Goal: Information Seeking & Learning: Learn about a topic

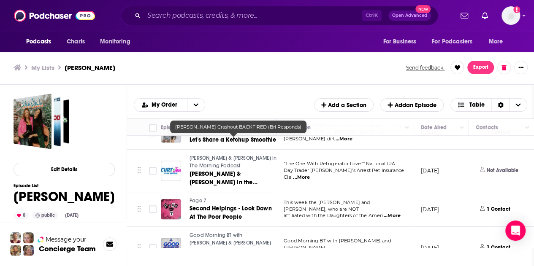
scroll to position [332, 0]
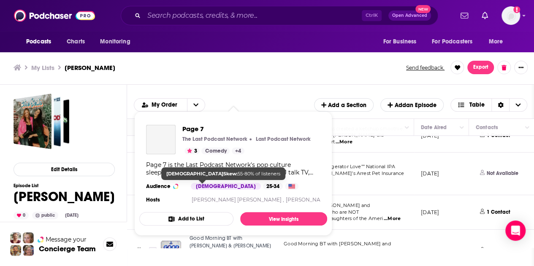
click at [199, 184] on div "[DEMOGRAPHIC_DATA]" at bounding box center [226, 186] width 70 height 7
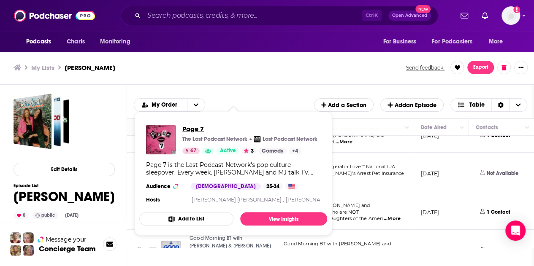
click at [189, 129] on span "Page 7" at bounding box center [249, 129] width 135 height 8
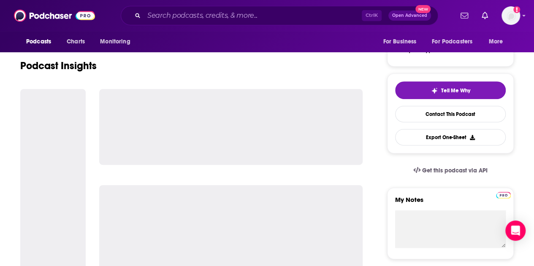
scroll to position [32, 0]
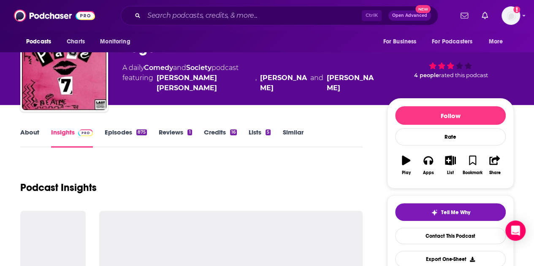
click at [123, 128] on link "Episodes 875" at bounding box center [126, 137] width 42 height 19
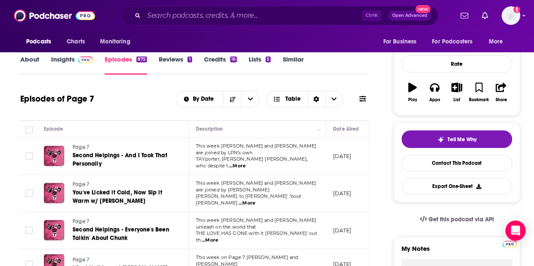
scroll to position [109, 0]
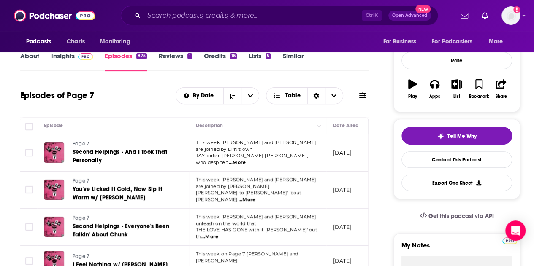
click at [246, 160] on span "...More" at bounding box center [237, 163] width 17 height 7
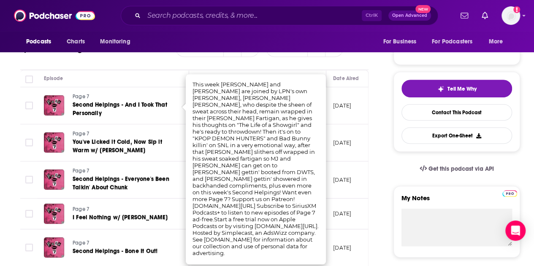
scroll to position [160, 0]
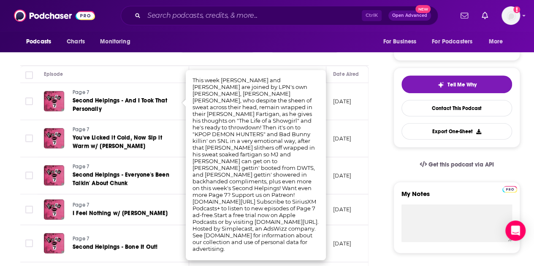
click at [351, 135] on p "[DATE]" at bounding box center [342, 138] width 18 height 7
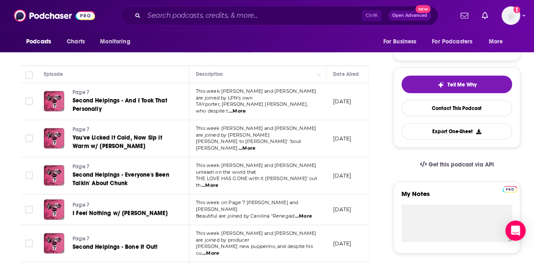
click at [255, 145] on span "...More" at bounding box center [246, 148] width 17 height 7
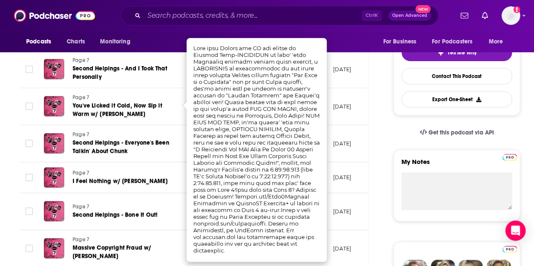
scroll to position [193, 0]
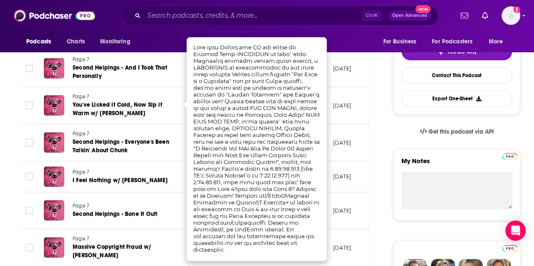
click at [346, 162] on td "[DATE]" at bounding box center [353, 177] width 55 height 31
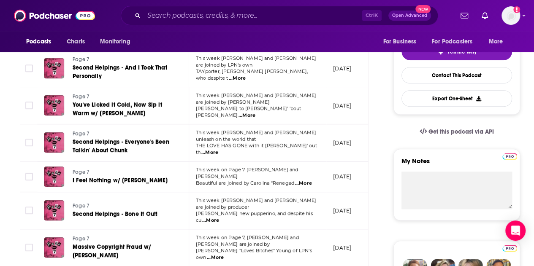
click at [218, 149] on span "...More" at bounding box center [209, 152] width 17 height 7
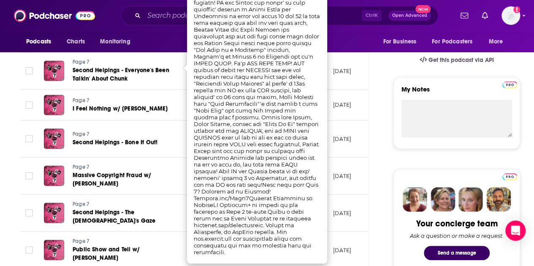
scroll to position [266, 0]
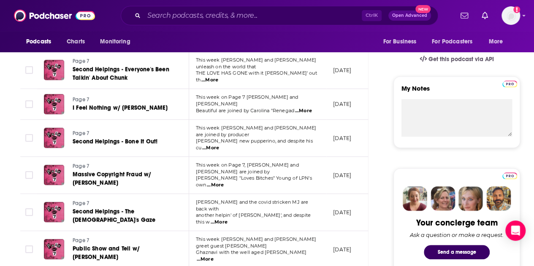
click at [227, 219] on span "...More" at bounding box center [219, 222] width 17 height 7
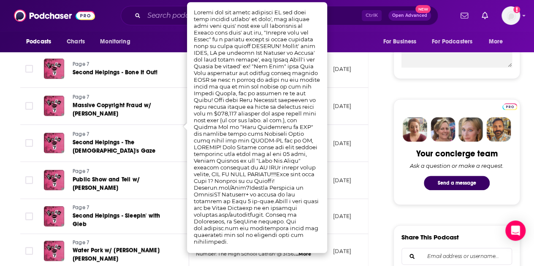
scroll to position [339, 0]
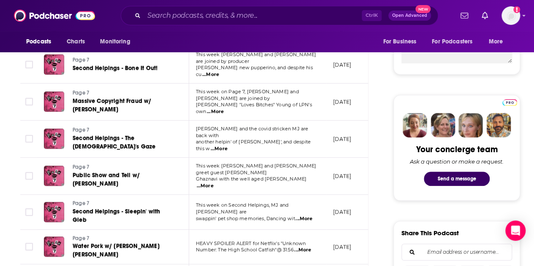
click at [305, 216] on span "...More" at bounding box center [303, 219] width 17 height 7
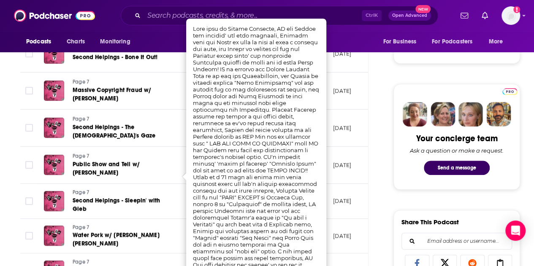
scroll to position [351, 0]
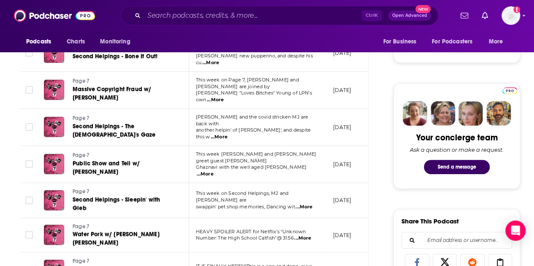
click at [305, 235] on span "...More" at bounding box center [302, 238] width 17 height 7
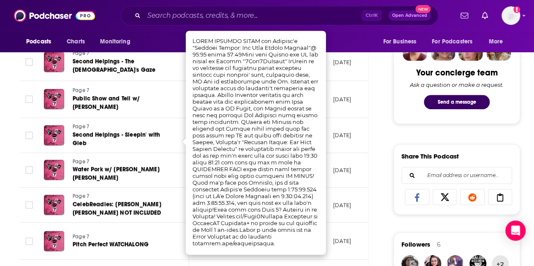
scroll to position [416, 0]
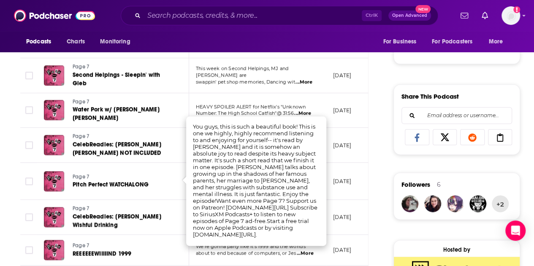
scroll to position [477, 0]
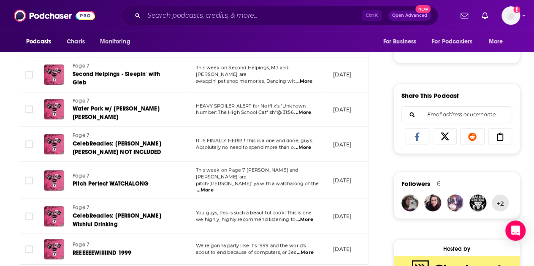
click at [382, 174] on div "About Insights Episodes 875 Reviews 1 Credits 16 Lists 5 Similar Episodes of Pa…" at bounding box center [200, 237] width 387 height 1108
click at [311, 249] on span "...More" at bounding box center [305, 252] width 17 height 7
click at [377, 172] on div "About Insights Episodes 875 Reviews 1 Credits 16 Lists 5 Similar Episodes of Pa…" at bounding box center [200, 237] width 387 height 1108
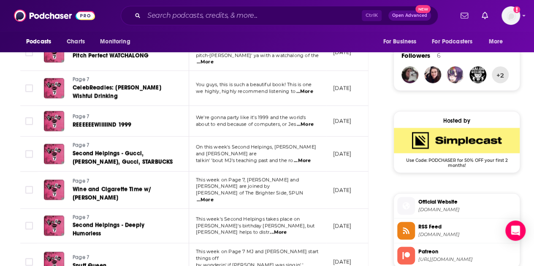
scroll to position [606, 0]
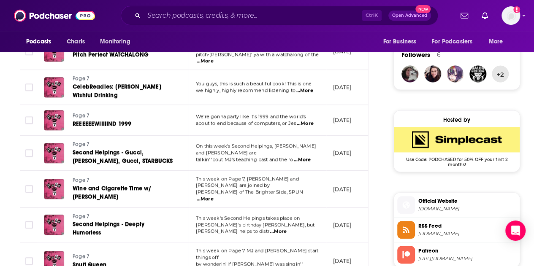
click at [287, 228] on span "...More" at bounding box center [278, 231] width 17 height 7
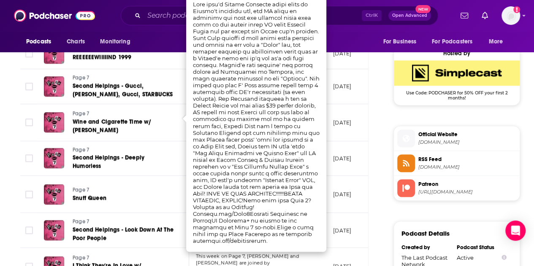
scroll to position [674, 0]
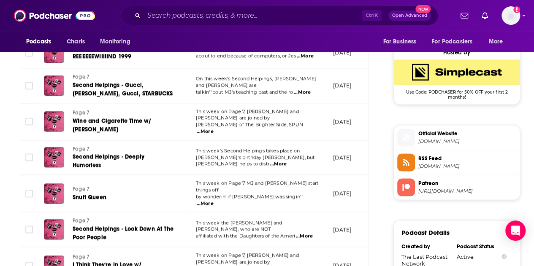
click at [384, 114] on div "About Insights Episodes 875 Reviews 1 Credits 16 Lists 5 Similar Episodes of Pa…" at bounding box center [200, 40] width 387 height 1108
